Goal: Task Accomplishment & Management: Complete application form

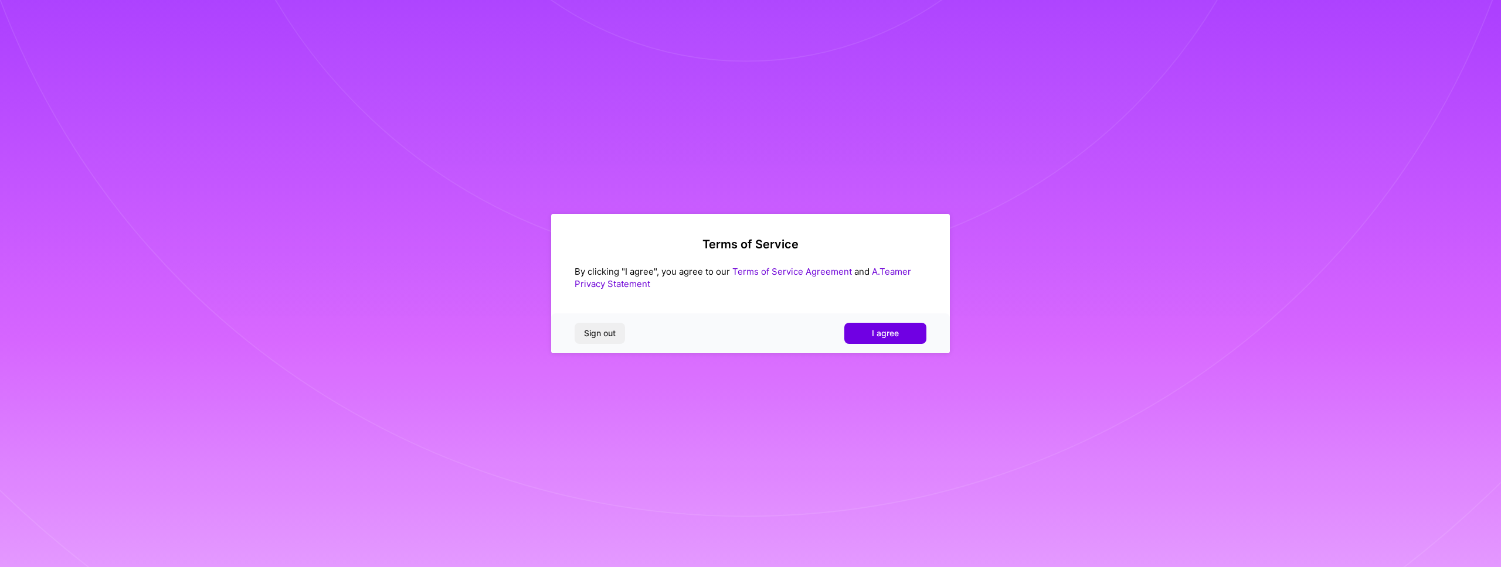
click at [910, 344] on div "Sign out I agree" at bounding box center [750, 334] width 399 height 40
click at [900, 337] on button "I agree" at bounding box center [885, 333] width 82 height 21
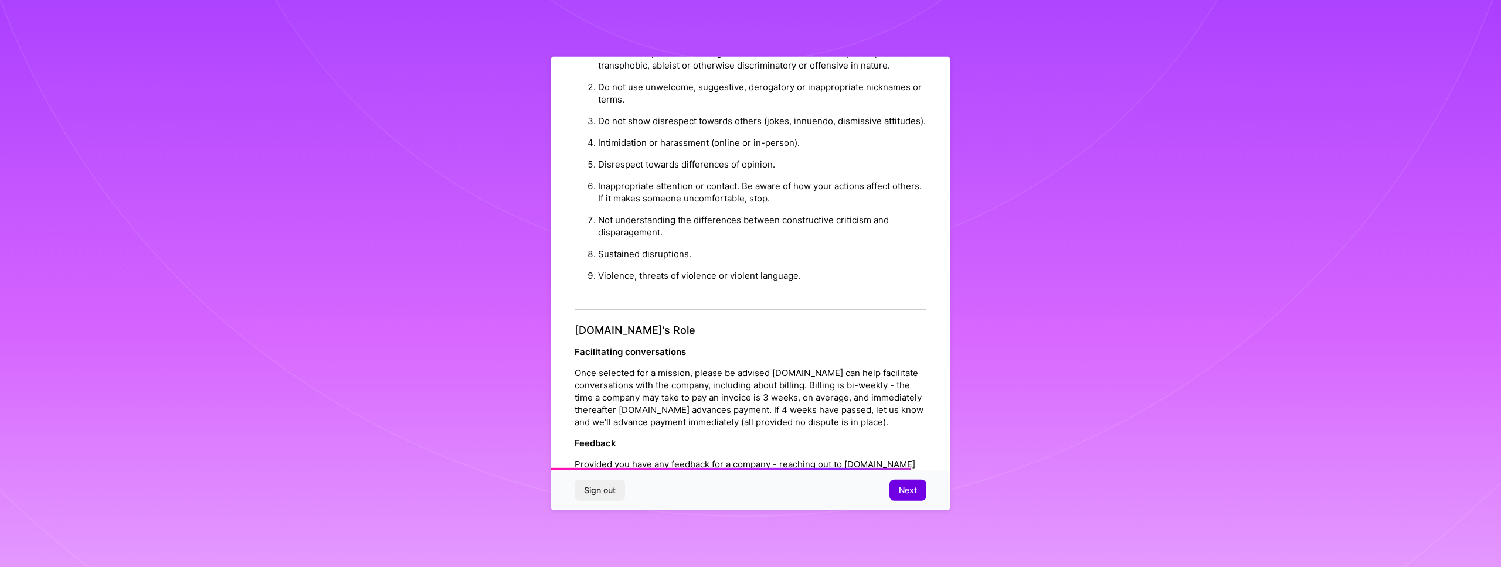
scroll to position [1151, 0]
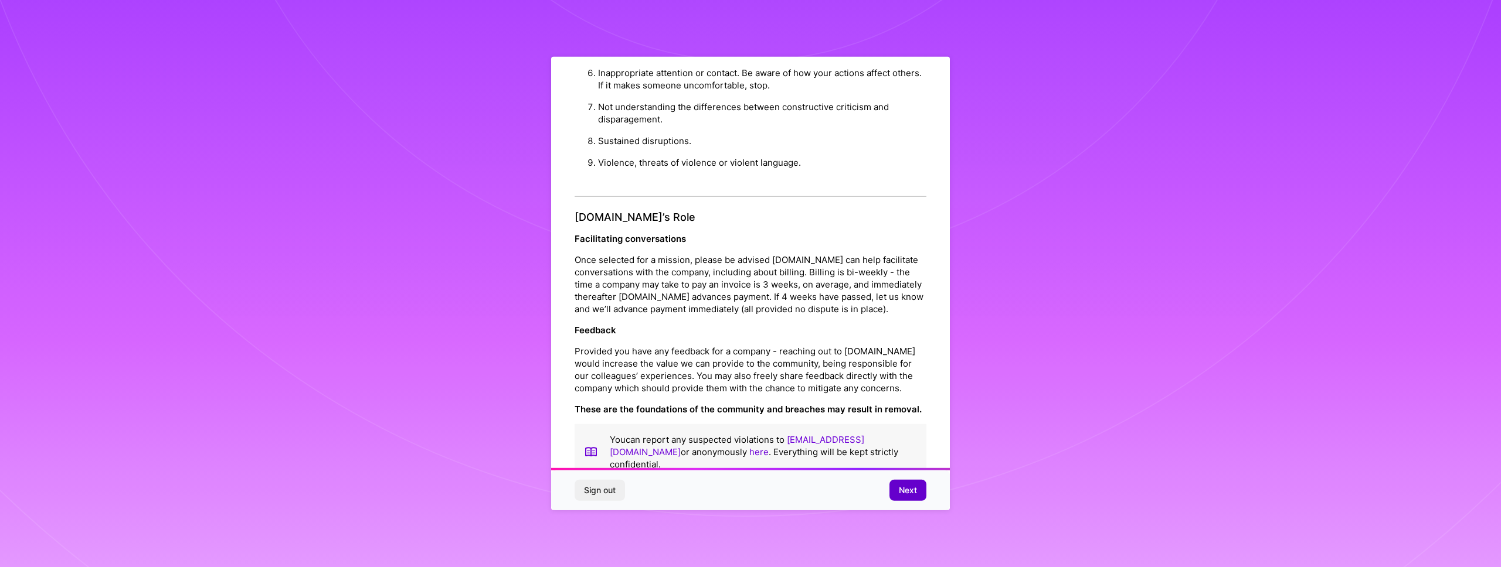
click at [895, 480] on button "Next" at bounding box center [907, 490] width 37 height 21
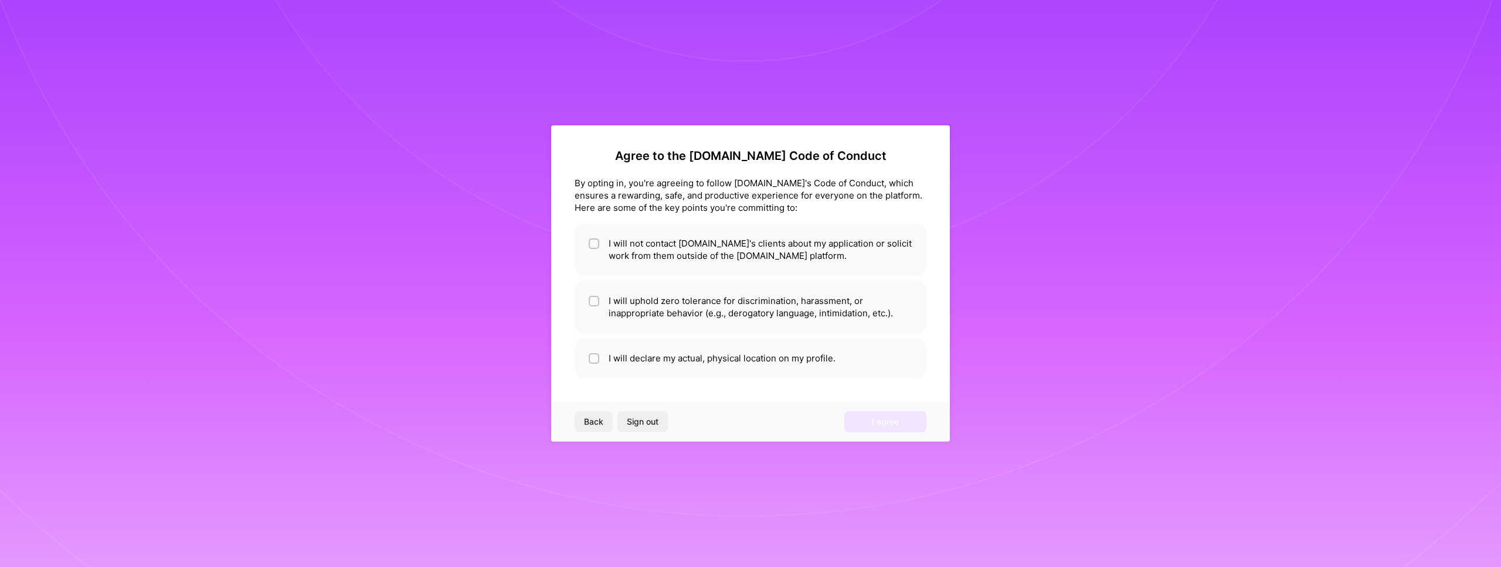
scroll to position [0, 0]
click at [660, 260] on li "I will not contact [DOMAIN_NAME]'s clients about my application or solicit work…" at bounding box center [751, 249] width 352 height 53
checkbox input "true"
drag, startPoint x: 665, startPoint y: 319, endPoint x: 686, endPoint y: 334, distance: 25.6
click at [666, 319] on li "I will uphold zero tolerance for discrimination, harassment, or inappropriate b…" at bounding box center [751, 307] width 352 height 53
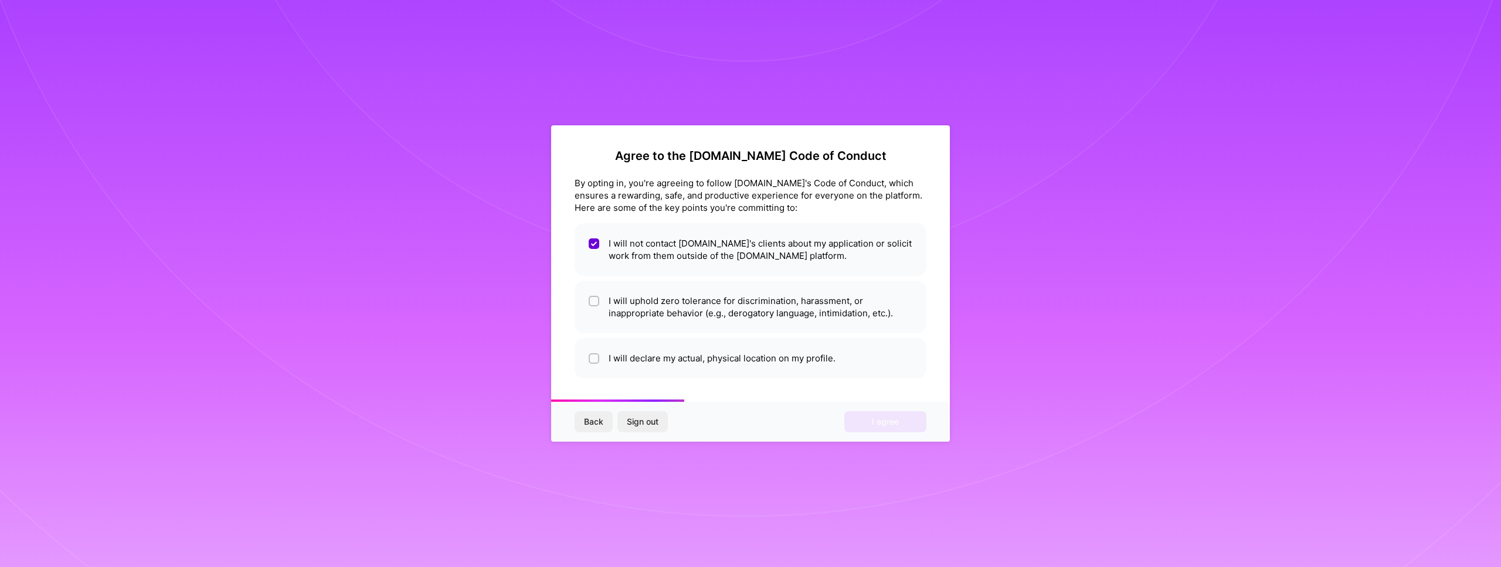
checkbox input "true"
click at [698, 345] on li "I will declare my actual, physical location on my profile." at bounding box center [751, 358] width 352 height 40
checkbox input "true"
click at [883, 426] on span "I agree" at bounding box center [885, 422] width 27 height 12
